Goal: Task Accomplishment & Management: Use online tool/utility

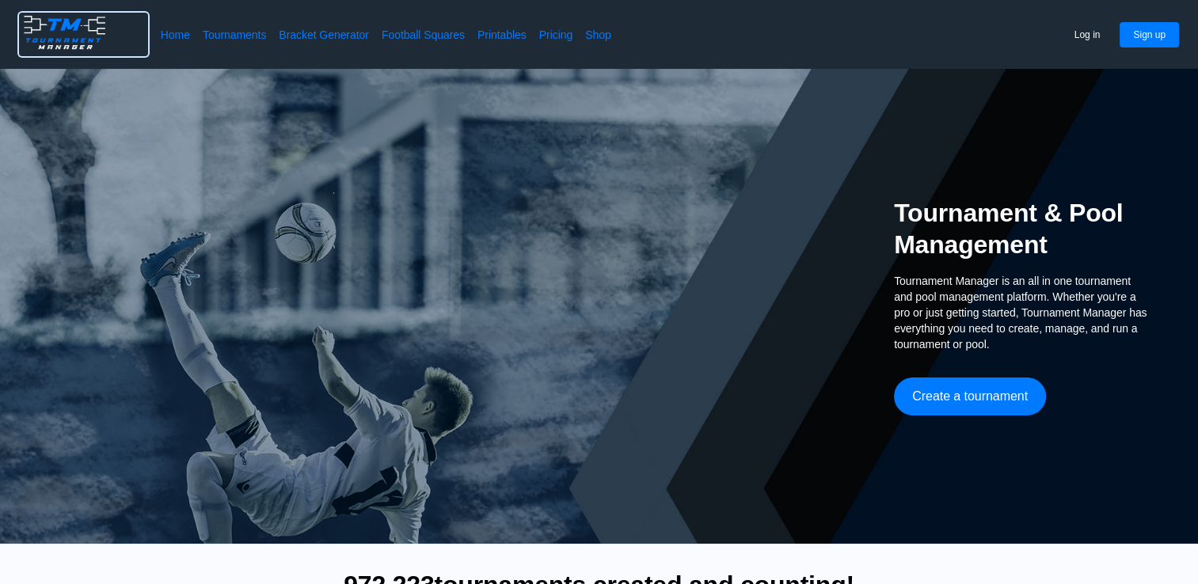
click at [77, 21] on img at bounding box center [64, 33] width 91 height 40
click at [982, 413] on button "Create a tournament" at bounding box center [970, 397] width 152 height 38
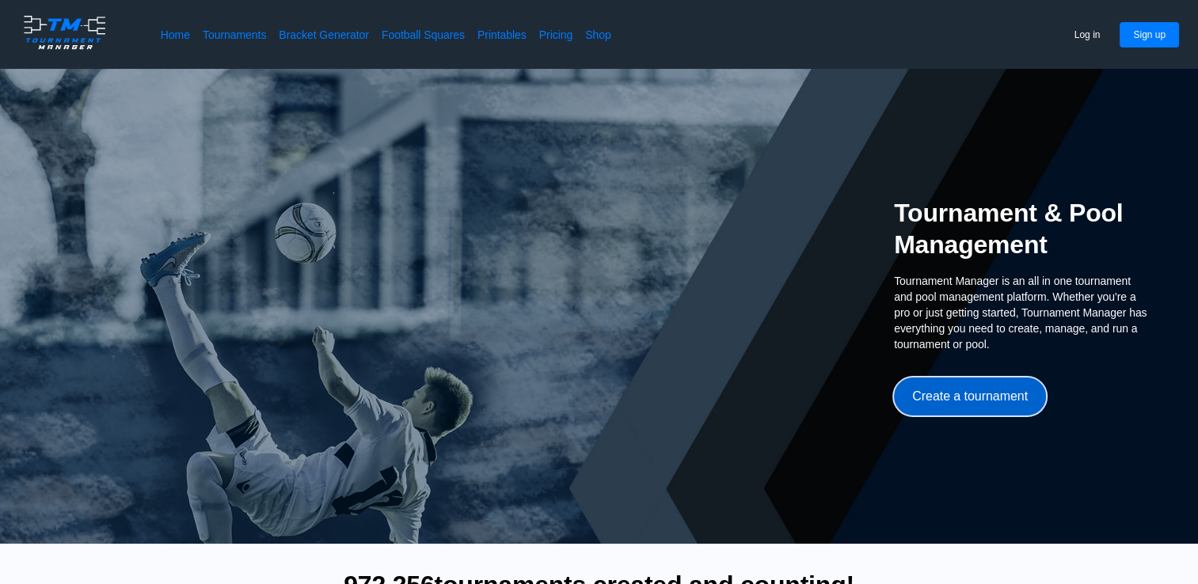
click at [996, 386] on button "Create a tournament" at bounding box center [970, 397] width 152 height 38
